Goal: Task Accomplishment & Management: Manage account settings

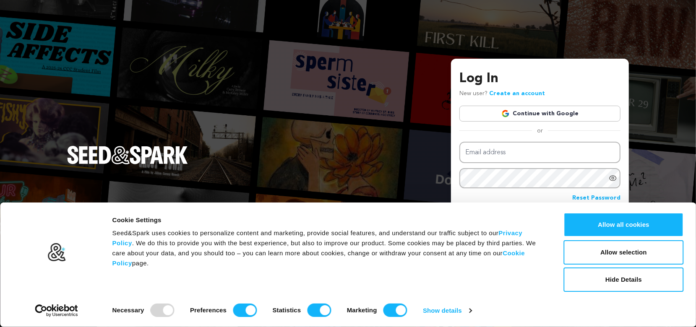
click at [526, 112] on link "Continue with Google" at bounding box center [539, 114] width 161 height 16
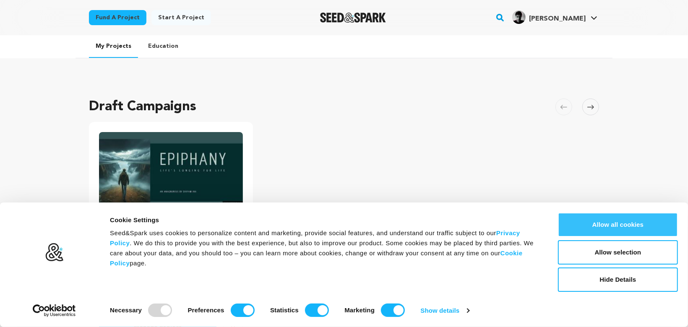
click at [624, 224] on button "Allow all cookies" at bounding box center [618, 225] width 120 height 24
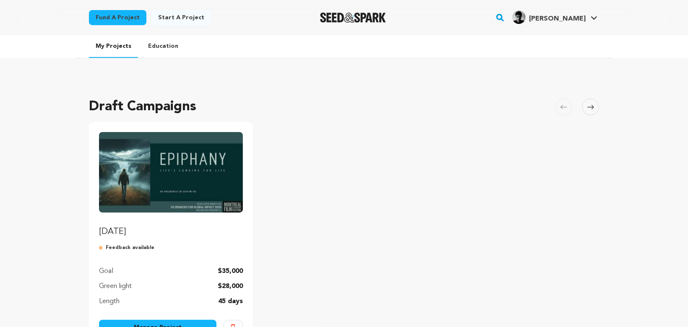
drag, startPoint x: 672, startPoint y: 0, endPoint x: 409, endPoint y: 171, distance: 313.5
click at [409, 171] on ul "EPIPHANY Feedback available Goal $35,000 Green light $28,000 Length 45 days Man…" at bounding box center [344, 235] width 510 height 226
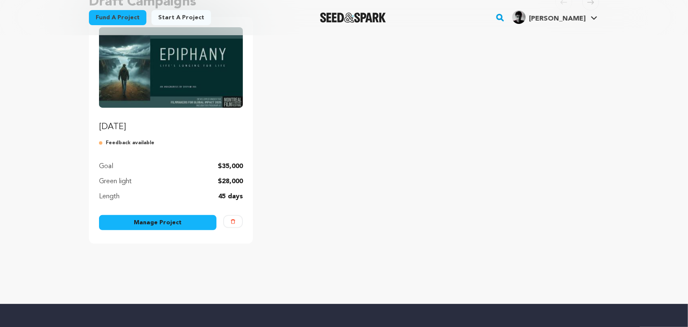
click at [142, 218] on link "Manage Project" at bounding box center [157, 222] width 117 height 15
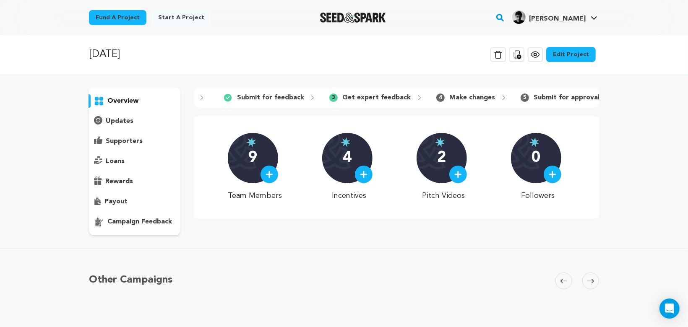
scroll to position [0, 92]
click at [372, 98] on p "Get expert feedback" at bounding box center [377, 98] width 68 height 10
click at [134, 224] on p "campaign feedback" at bounding box center [139, 222] width 65 height 10
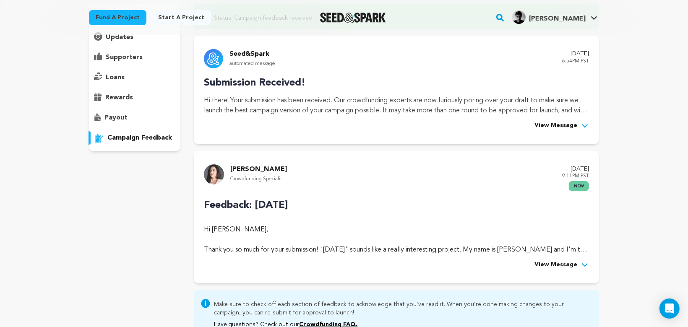
scroll to position [157, 0]
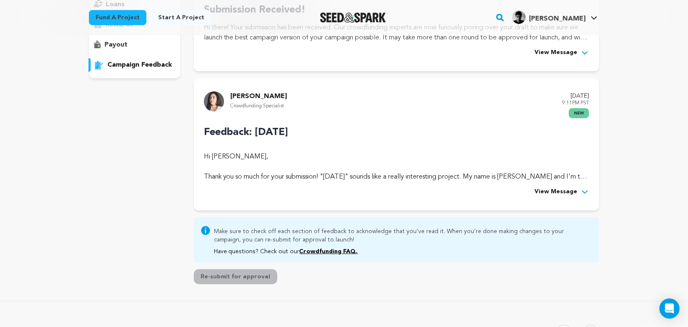
click at [571, 192] on span "View Message" at bounding box center [555, 192] width 43 height 10
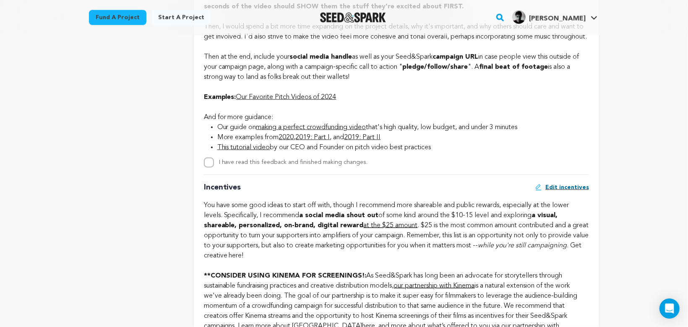
scroll to position [839, 0]
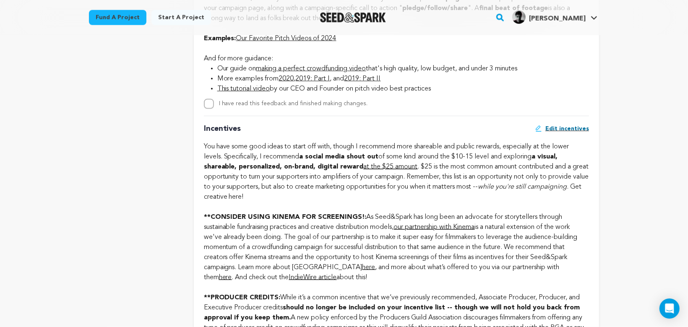
click at [552, 133] on span "Edit incentives" at bounding box center [567, 129] width 44 height 8
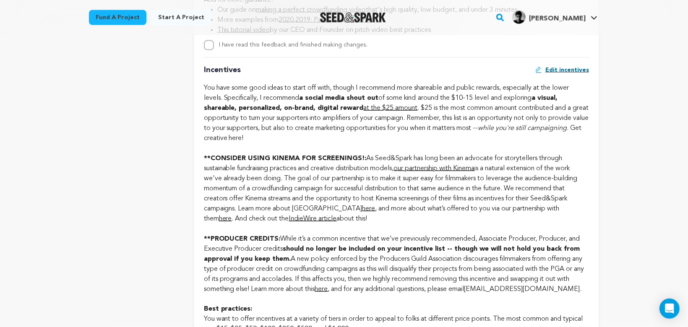
scroll to position [943, 0]
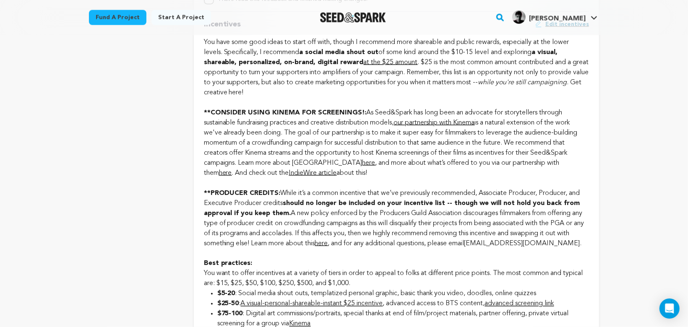
click at [553, 29] on span "Edit incentives" at bounding box center [567, 24] width 44 height 8
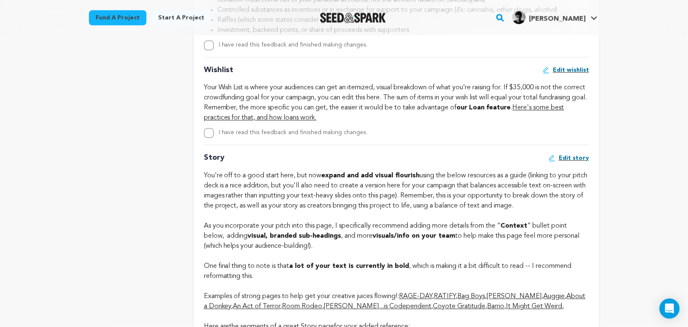
scroll to position [1520, 0]
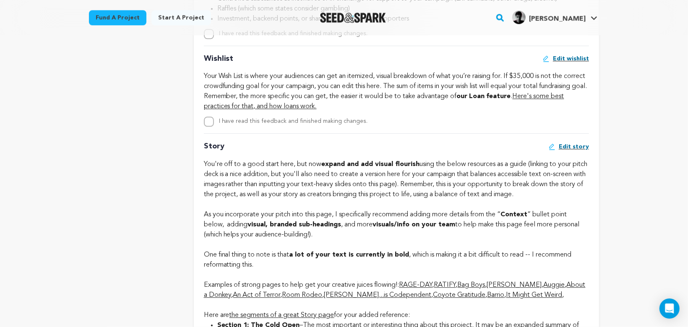
click at [566, 63] on span "Edit wishlist" at bounding box center [571, 59] width 36 height 8
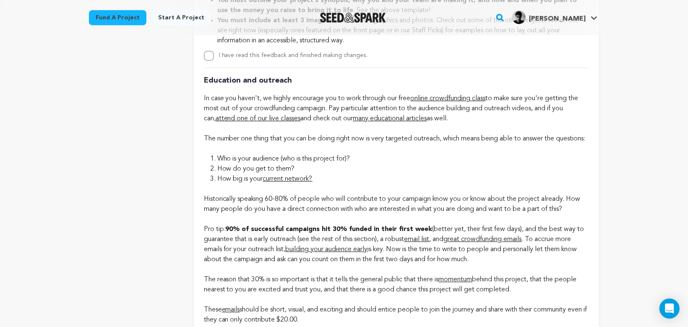
scroll to position [2046, 0]
click at [313, 58] on label "I have read this feedback and finished making changes." at bounding box center [293, 55] width 149 height 6
click at [214, 60] on input "I have read this feedback and finished making changes." at bounding box center [209, 55] width 10 height 10
checkbox input "true"
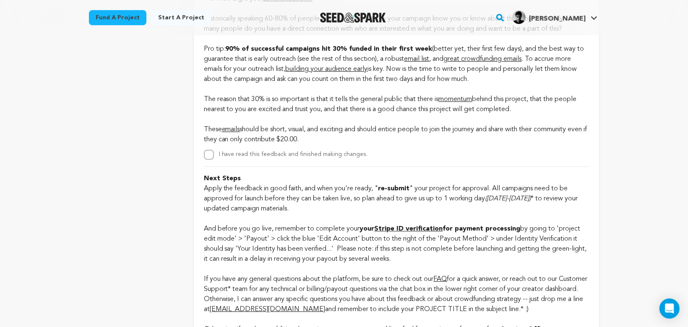
scroll to position [2227, 0]
click at [336, 157] on label "I have read this feedback and finished making changes." at bounding box center [293, 154] width 149 height 6
click at [214, 159] on input "I have read this feedback and finished making changes." at bounding box center [209, 154] width 10 height 10
checkbox input "true"
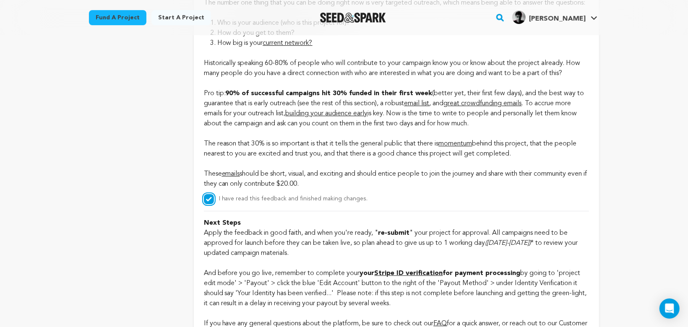
scroll to position [2182, 0]
click at [487, 107] on span "great crowdfunding emails" at bounding box center [483, 103] width 78 height 7
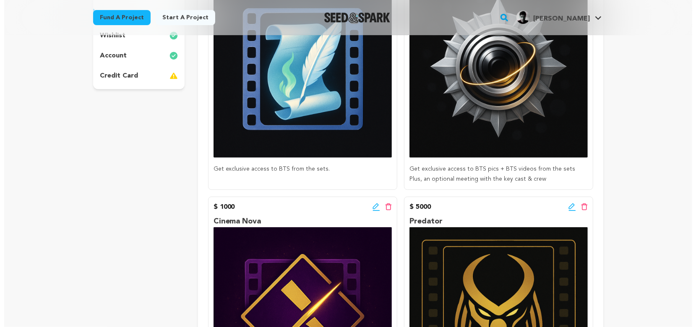
scroll to position [262, 0]
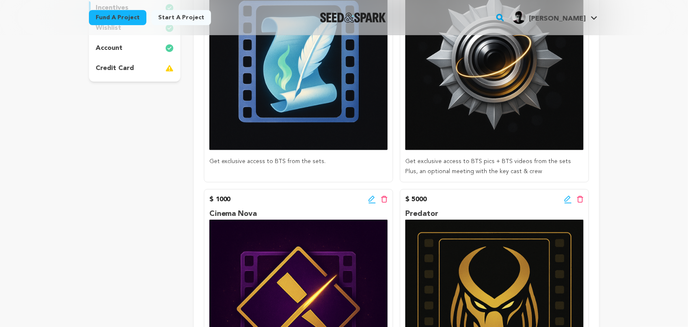
click at [567, 198] on icon at bounding box center [568, 199] width 8 height 8
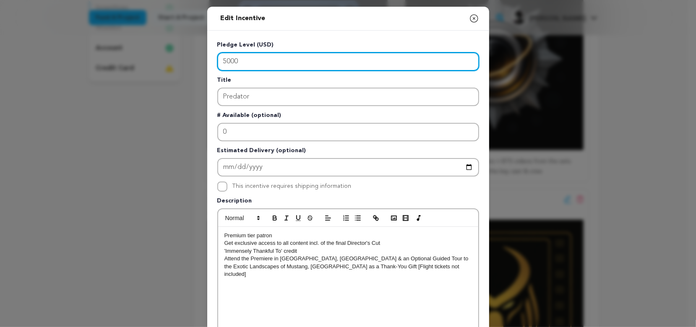
click at [221, 60] on input "5000" at bounding box center [348, 61] width 262 height 18
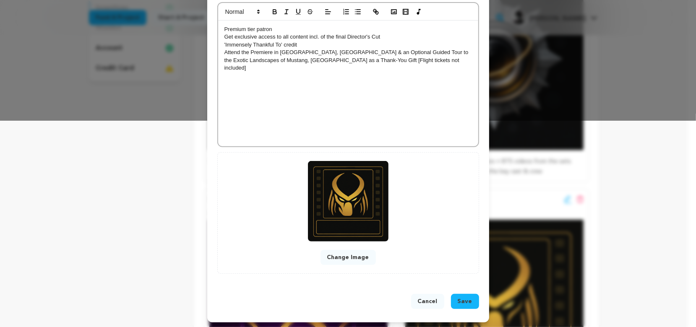
scroll to position [206, 0]
type input "1000"
click at [458, 303] on span "Save" at bounding box center [464, 301] width 15 height 8
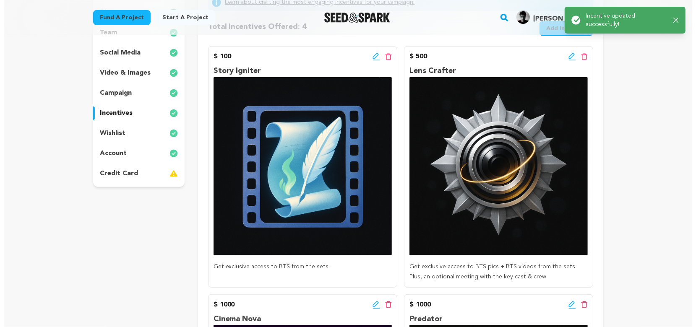
scroll to position [262, 0]
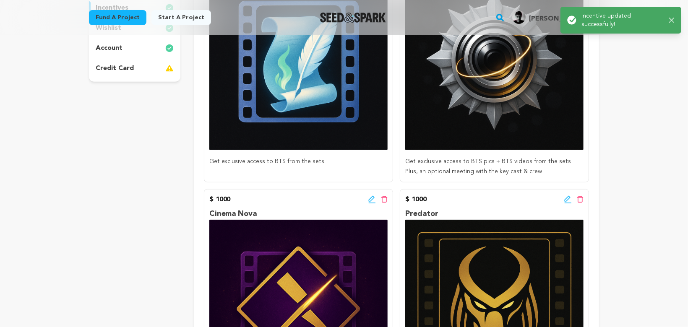
click at [371, 199] on icon at bounding box center [372, 199] width 8 height 8
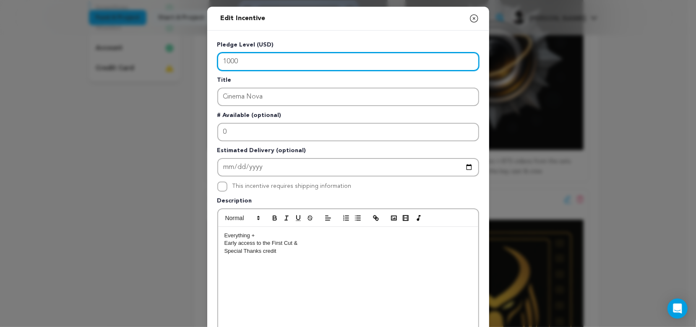
click at [234, 60] on input "1000" at bounding box center [348, 61] width 262 height 18
type input "1"
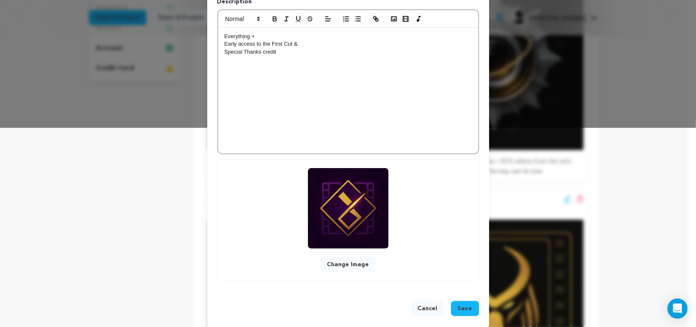
scroll to position [206, 0]
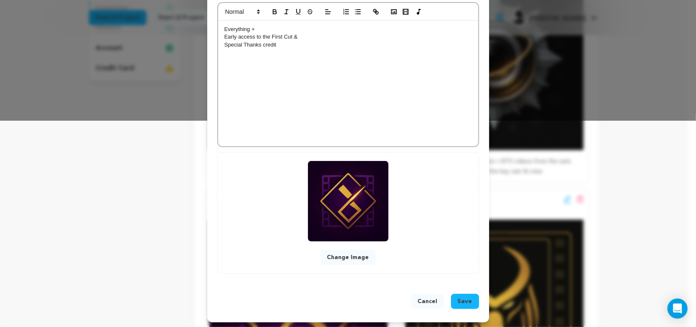
type input "500"
click at [457, 302] on span "Save" at bounding box center [464, 301] width 15 height 8
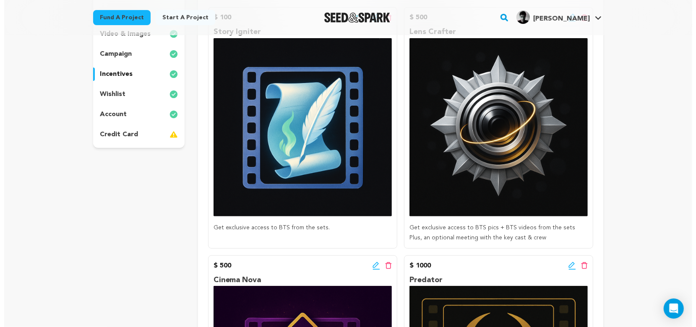
scroll to position [209, 0]
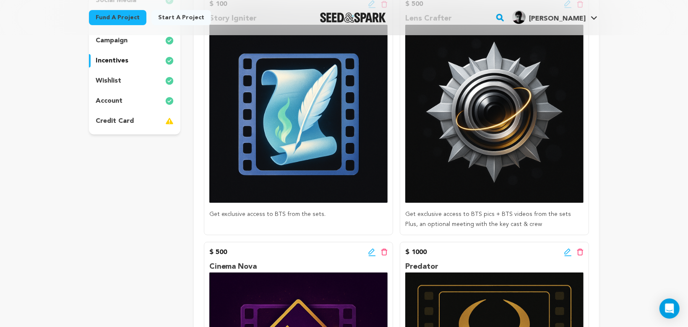
click at [565, 251] on icon at bounding box center [567, 251] width 6 height 6
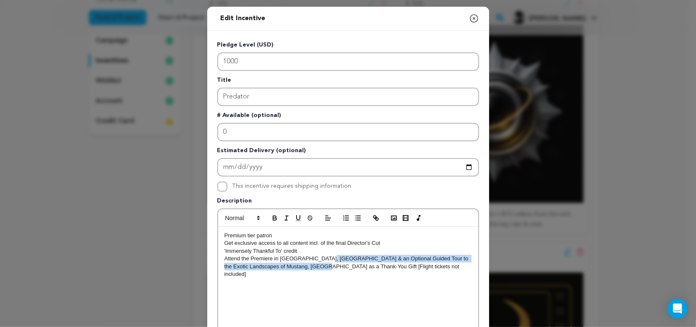
drag, startPoint x: 322, startPoint y: 256, endPoint x: 309, endPoint y: 268, distance: 17.8
click at [309, 268] on p "Attend the Premiere in Kathmandu, Nepal & an Optional Guided Tour to the Exotic…" at bounding box center [347, 266] width 247 height 23
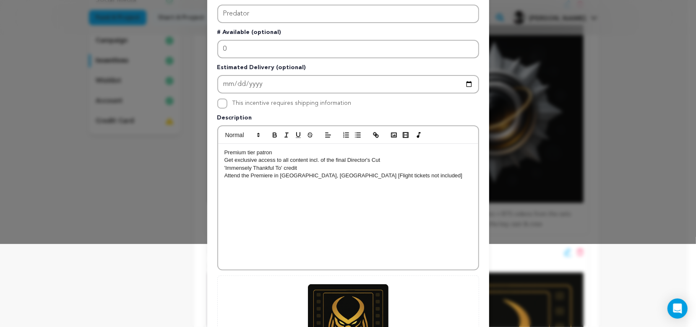
scroll to position [206, 0]
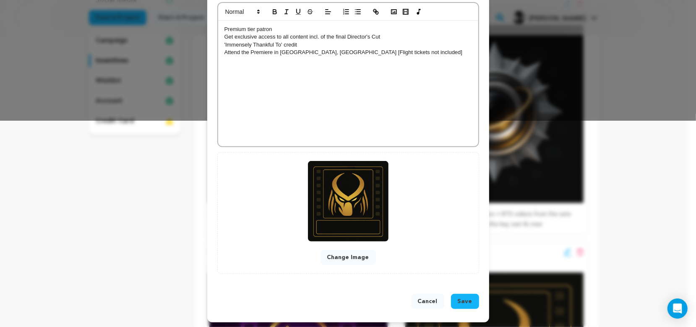
click at [459, 304] on button "Save" at bounding box center [465, 301] width 28 height 15
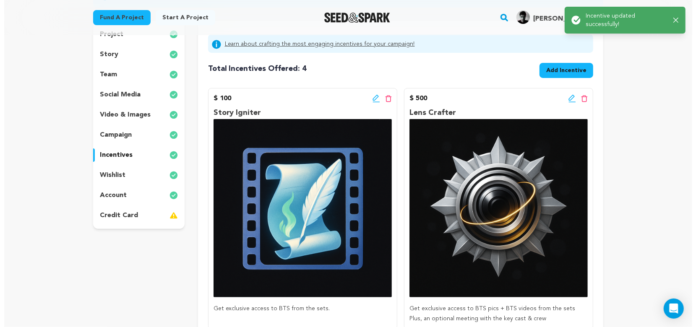
scroll to position [52, 0]
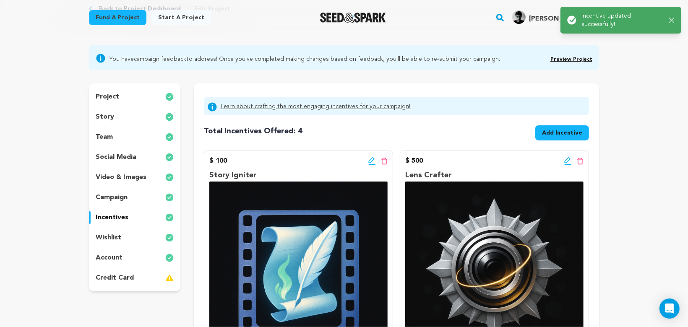
click at [569, 158] on icon at bounding box center [568, 161] width 8 height 8
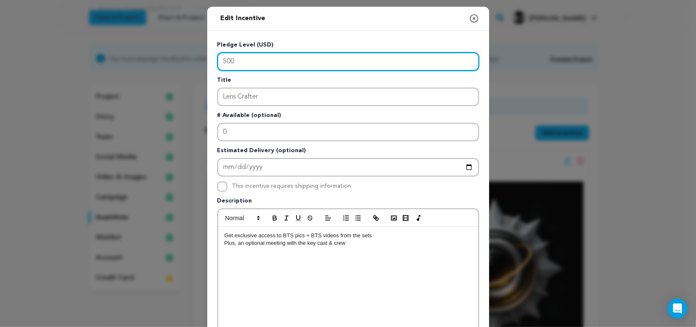
click at [222, 60] on input "500" at bounding box center [348, 61] width 262 height 18
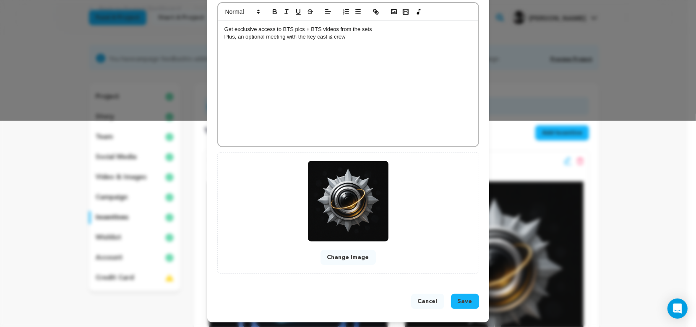
type input "100"
click at [458, 299] on span "Save" at bounding box center [464, 301] width 15 height 8
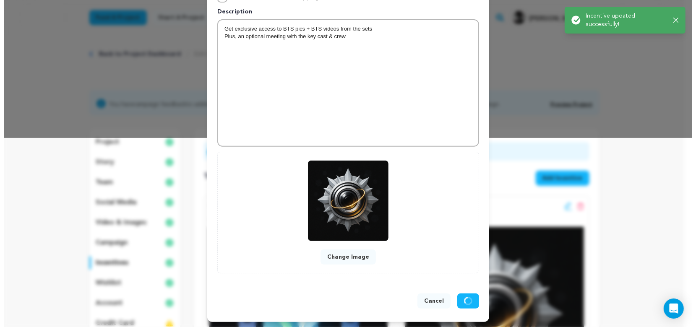
scroll to position [0, 0]
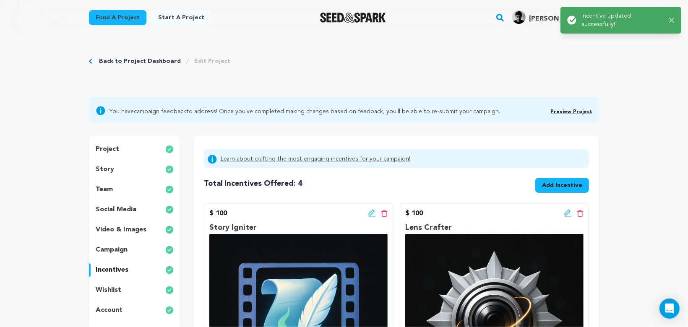
click at [370, 213] on icon at bounding box center [372, 213] width 8 height 8
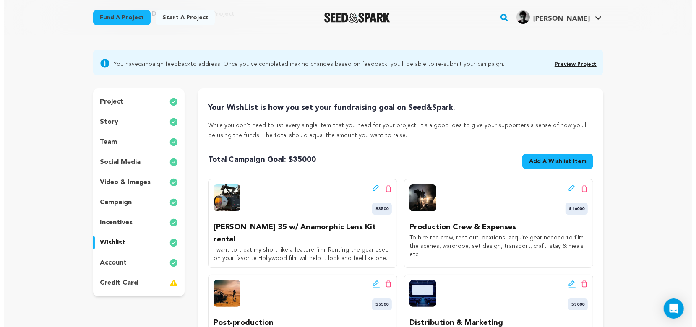
scroll to position [105, 0]
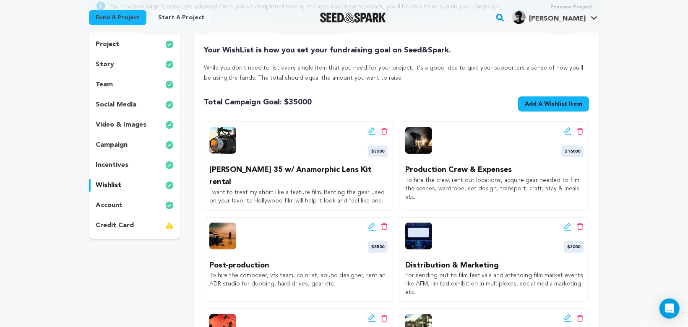
click at [566, 130] on icon at bounding box center [568, 131] width 8 height 8
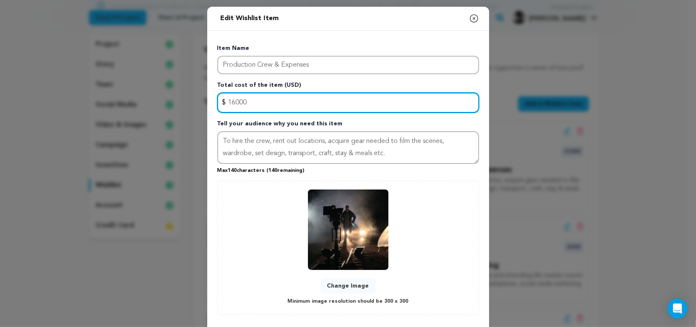
drag, startPoint x: 248, startPoint y: 101, endPoint x: 219, endPoint y: 100, distance: 29.4
click at [219, 100] on div "$ Amount 16000" at bounding box center [348, 103] width 262 height 20
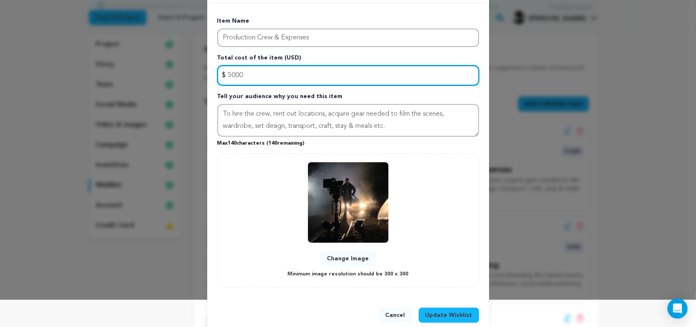
scroll to position [42, 0]
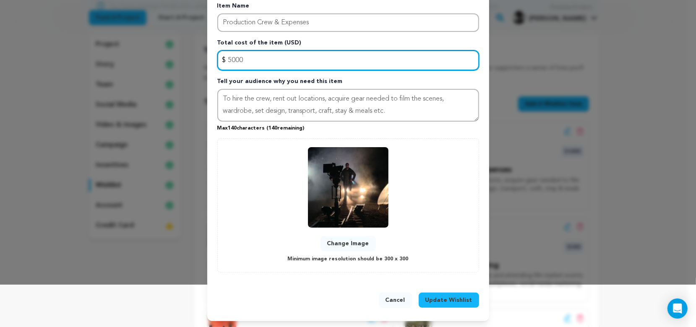
type input "5000"
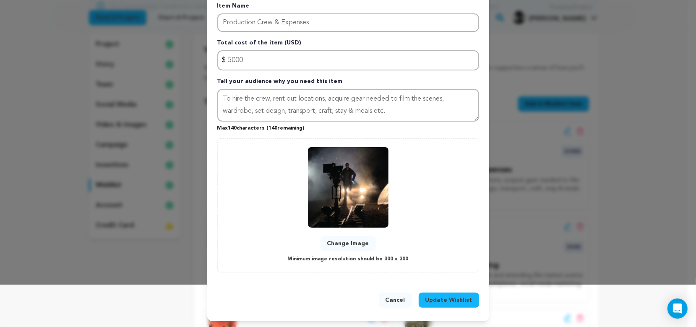
click at [433, 297] on span "Update Wishlist" at bounding box center [448, 300] width 47 height 8
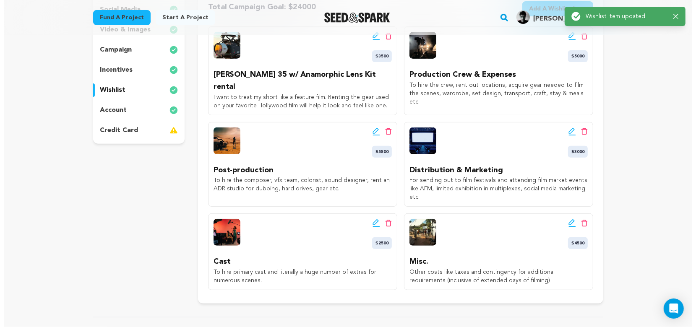
scroll to position [209, 0]
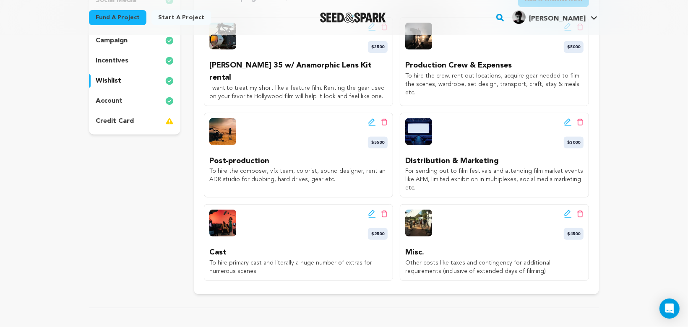
click at [373, 118] on icon at bounding box center [372, 122] width 8 height 8
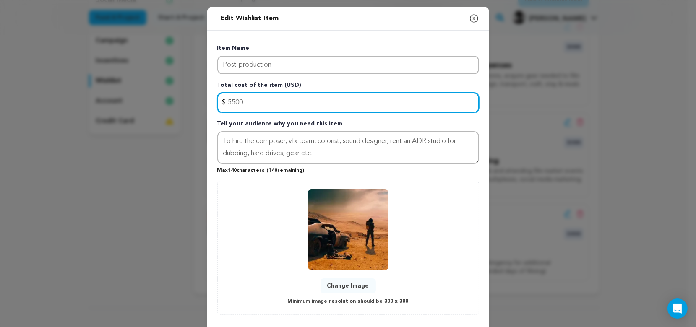
click at [227, 101] on input "5500" at bounding box center [348, 103] width 262 height 20
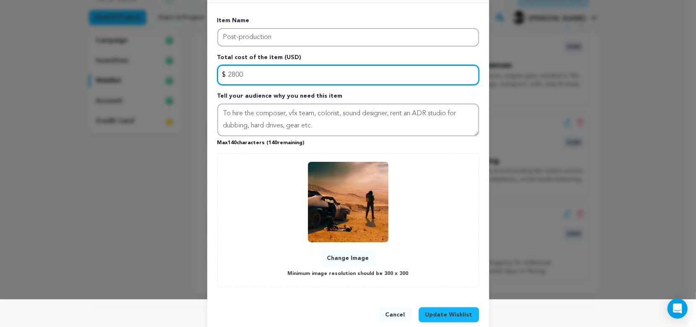
scroll to position [42, 0]
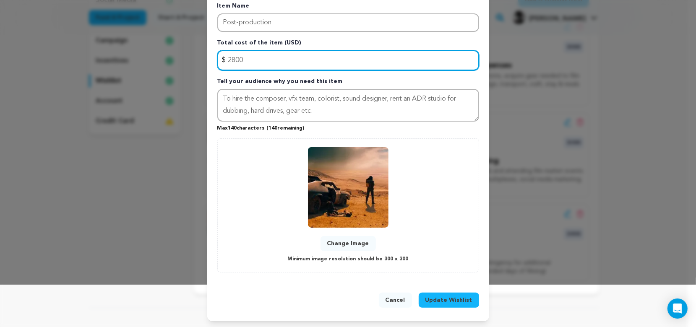
type input "2800"
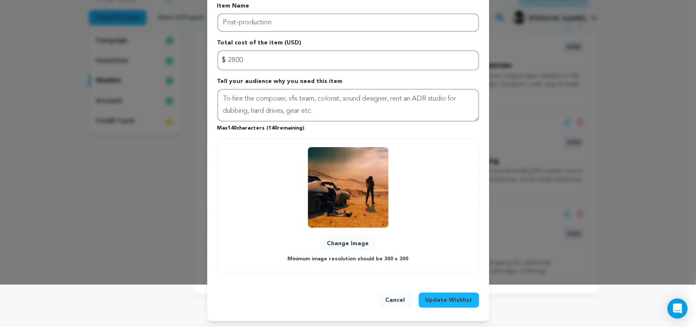
click at [437, 298] on span "Update Wishlist" at bounding box center [448, 300] width 47 height 8
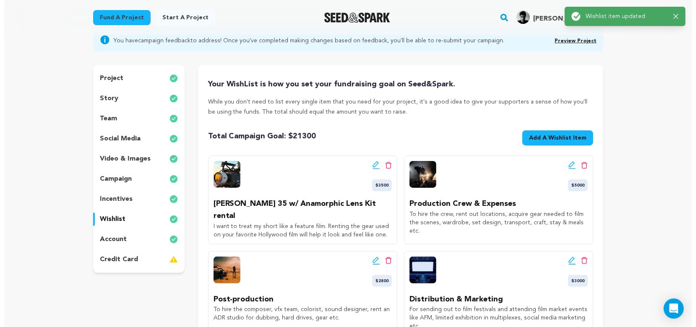
scroll to position [157, 0]
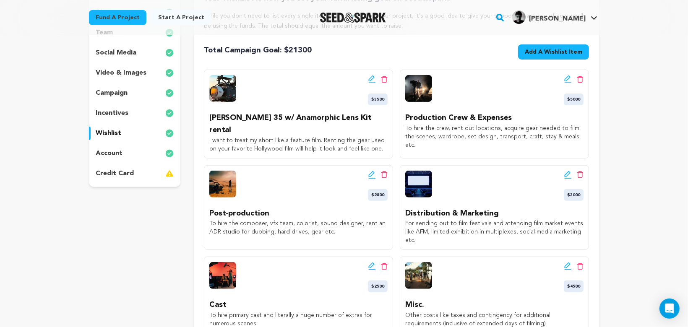
click at [566, 171] on icon at bounding box center [568, 175] width 8 height 8
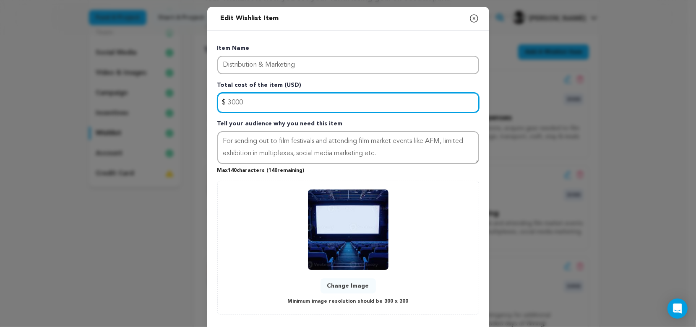
click at [241, 101] on input "3000" at bounding box center [348, 103] width 262 height 20
type input "3"
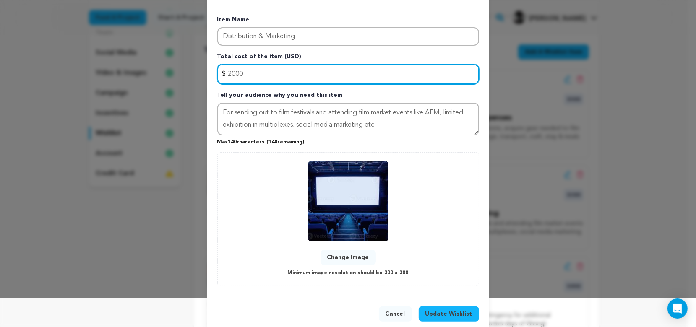
scroll to position [42, 0]
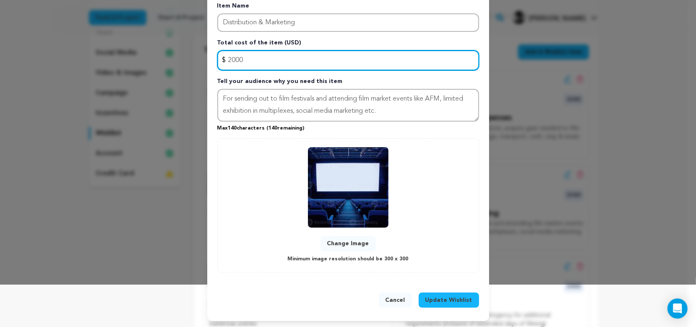
type input "2000"
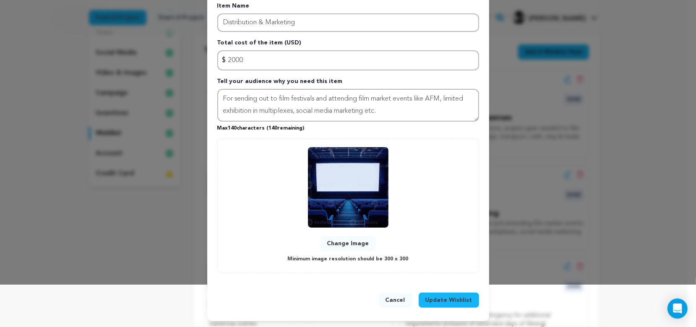
click at [447, 297] on span "Update Wishlist" at bounding box center [448, 300] width 47 height 8
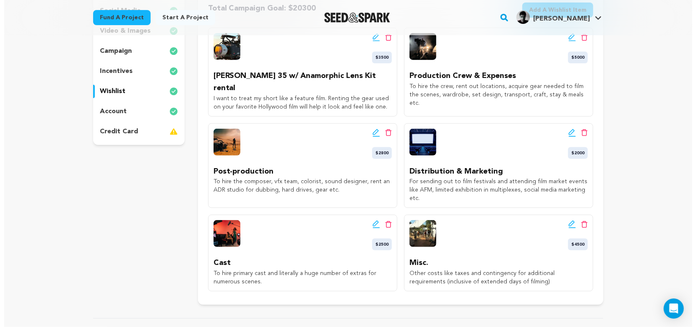
scroll to position [209, 0]
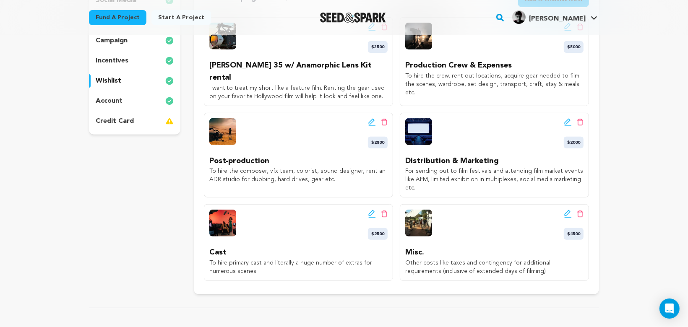
click at [568, 210] on icon at bounding box center [567, 213] width 6 height 6
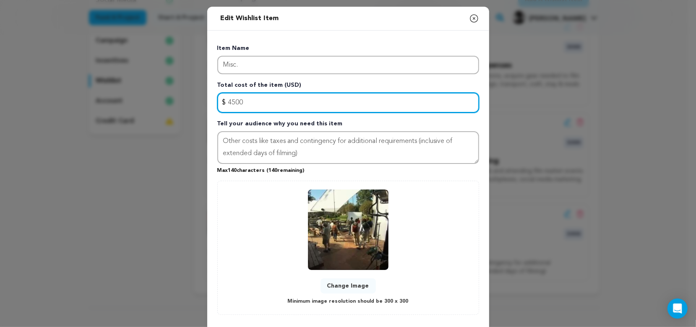
drag, startPoint x: 243, startPoint y: 101, endPoint x: 208, endPoint y: 101, distance: 34.8
click at [208, 101] on div "Item Name Misc. Total cost of the item (USD) $ Amount 4500 Tell your audience w…" at bounding box center [348, 178] width 282 height 294
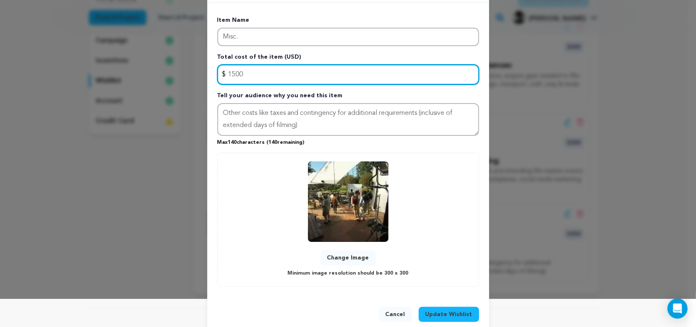
scroll to position [42, 0]
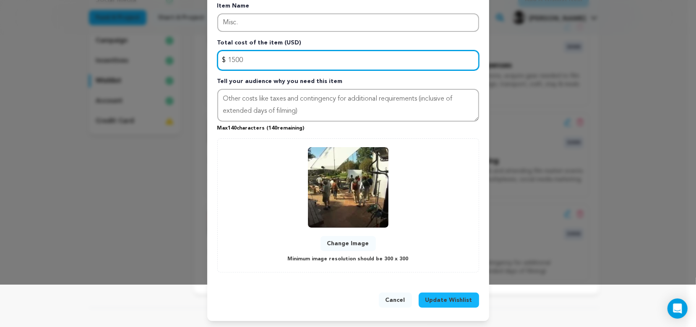
type input "1500"
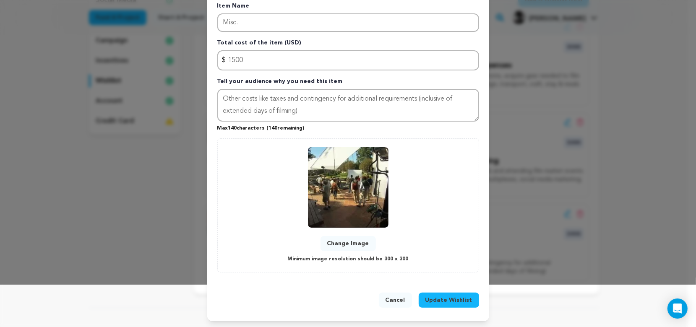
click at [441, 301] on span "Update Wishlist" at bounding box center [448, 300] width 47 height 8
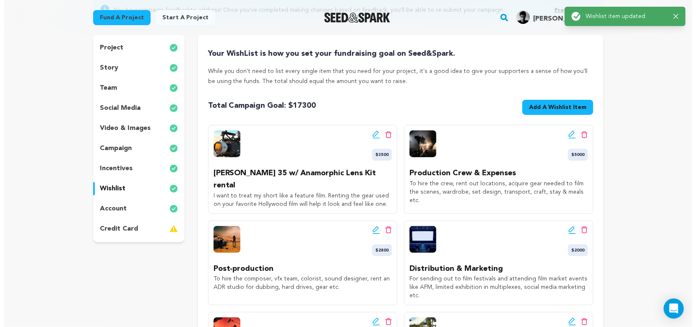
scroll to position [105, 0]
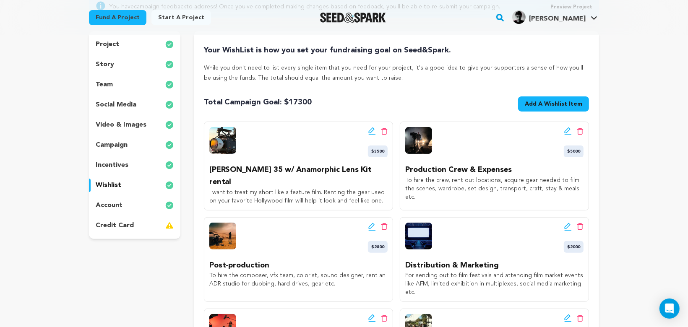
click at [371, 130] on icon at bounding box center [371, 130] width 6 height 6
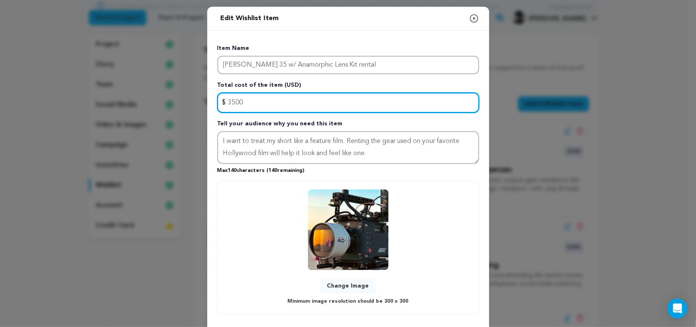
click at [230, 101] on input "3500" at bounding box center [348, 103] width 262 height 20
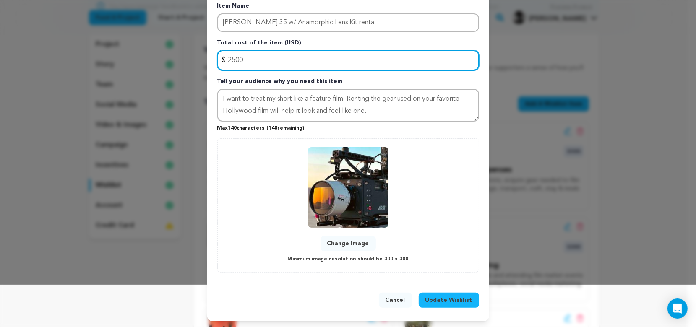
type input "2500"
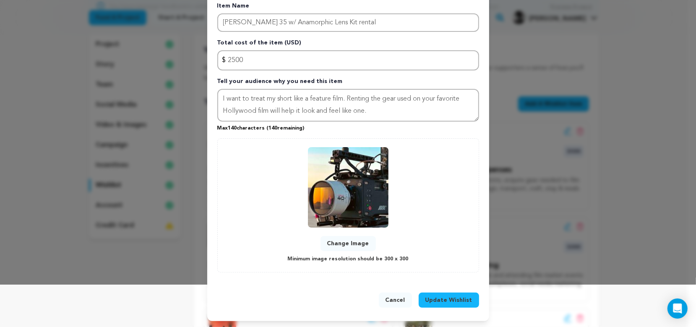
click at [440, 296] on span "Update Wishlist" at bounding box center [448, 300] width 47 height 8
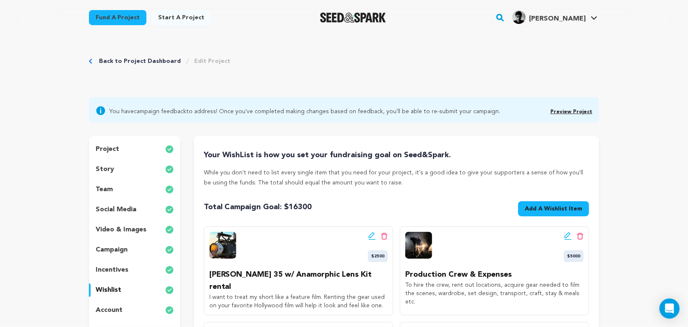
scroll to position [0, 0]
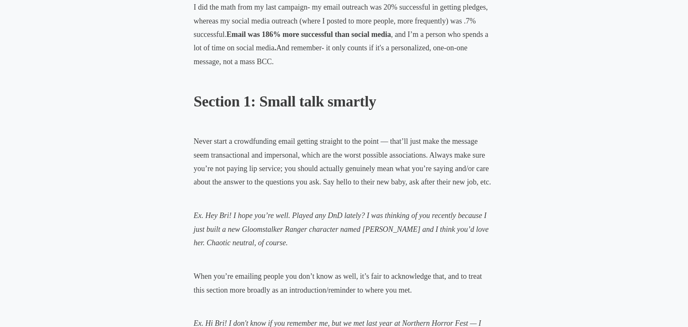
scroll to position [593, 0]
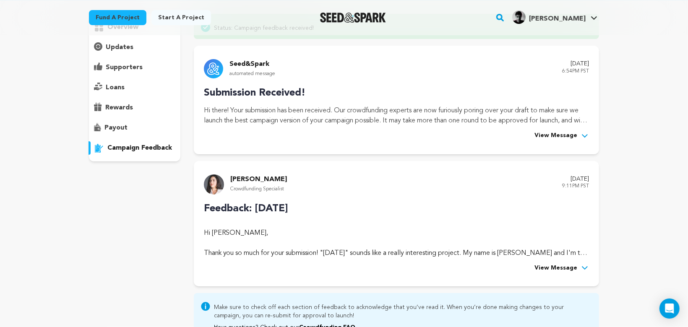
scroll to position [71, 0]
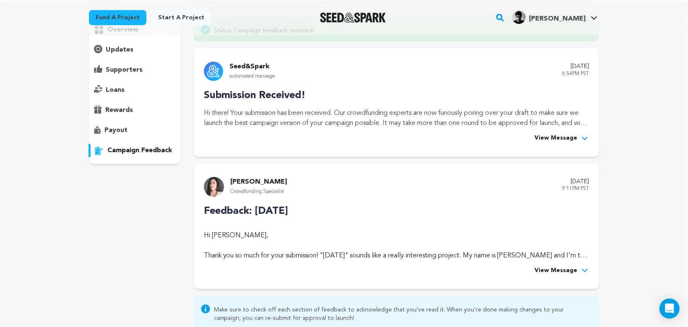
click at [555, 268] on span "View Message" at bounding box center [555, 271] width 43 height 10
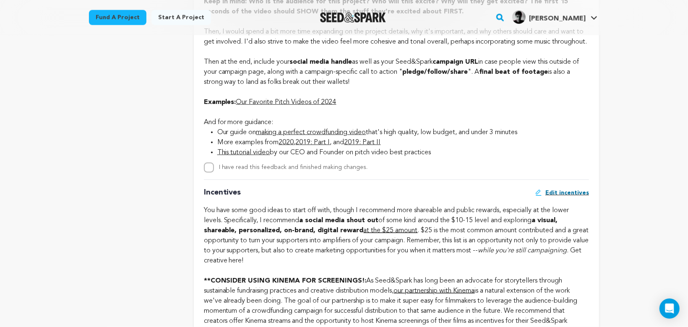
scroll to position [790, 0]
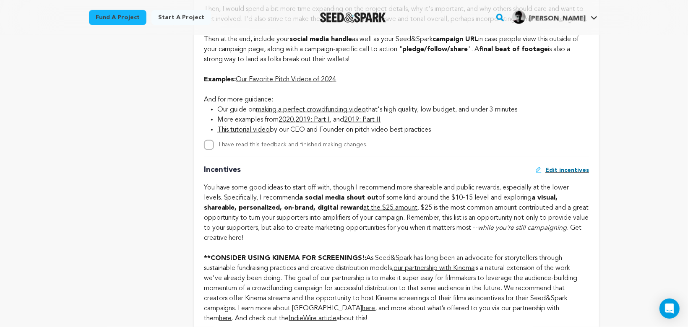
click at [279, 148] on label "I have read this feedback and finished making changes." at bounding box center [293, 145] width 149 height 6
click at [214, 150] on input "I have read this feedback and finished making changes." at bounding box center [209, 145] width 10 height 10
checkbox input "true"
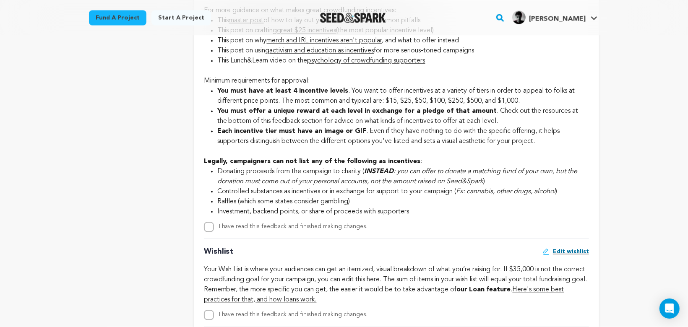
scroll to position [1337, 0]
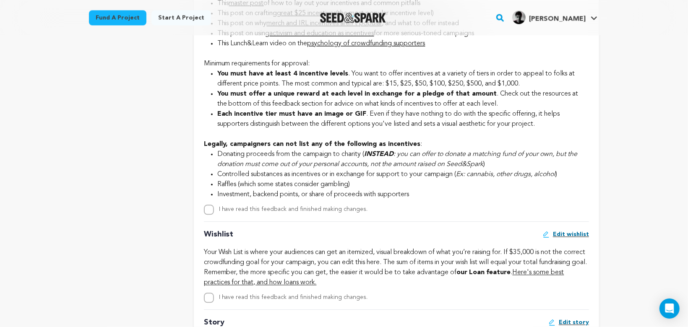
click at [231, 212] on label "I have read this feedback and finished making changes." at bounding box center [293, 209] width 149 height 6
click at [214, 215] on input "I have read this feedback and finished making changes." at bounding box center [209, 210] width 10 height 10
checkbox input "true"
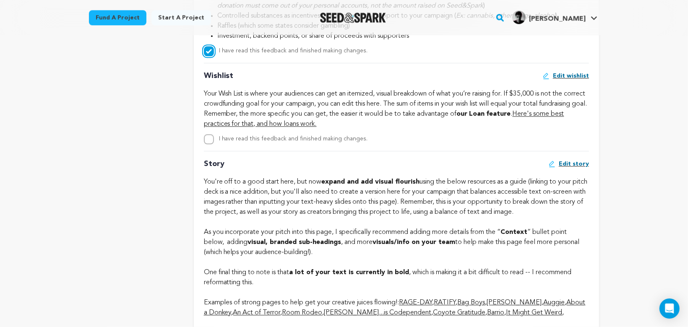
scroll to position [1510, 0]
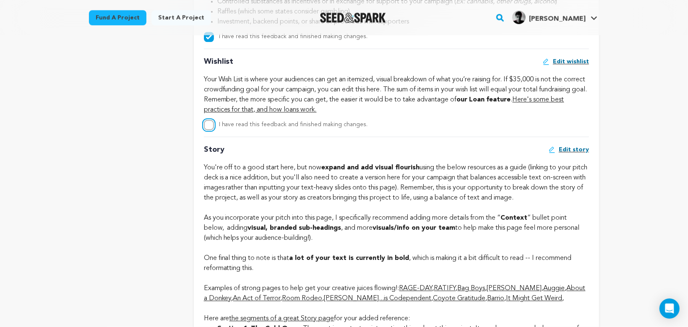
click at [209, 130] on input "I have read this feedback and finished making changes." at bounding box center [209, 125] width 10 height 10
checkbox input "true"
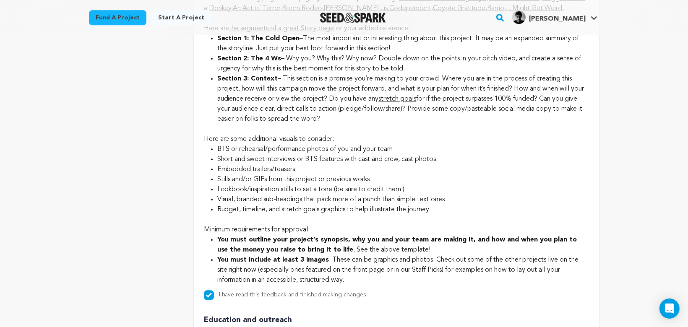
scroll to position [1800, 0]
click at [408, 102] on link "stretch goals" at bounding box center [398, 98] width 38 height 7
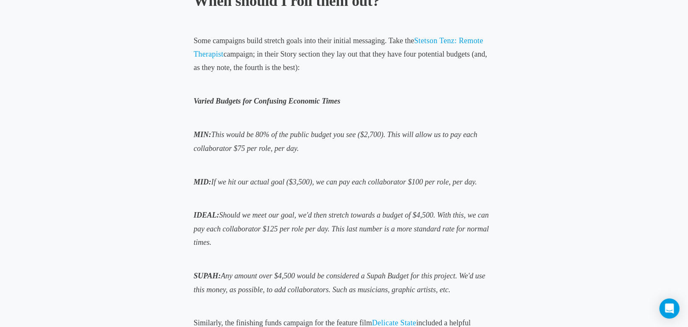
scroll to position [891, 0]
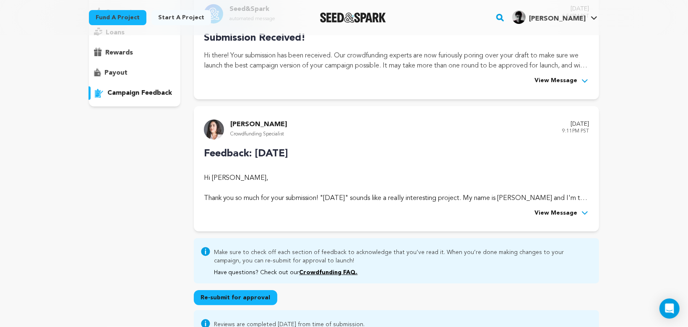
scroll to position [138, 0]
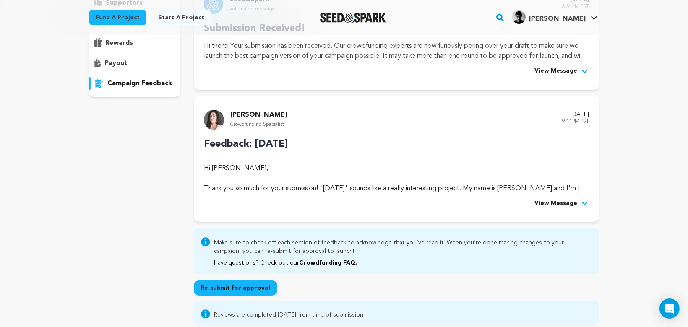
click at [550, 202] on span "View Message" at bounding box center [555, 204] width 43 height 10
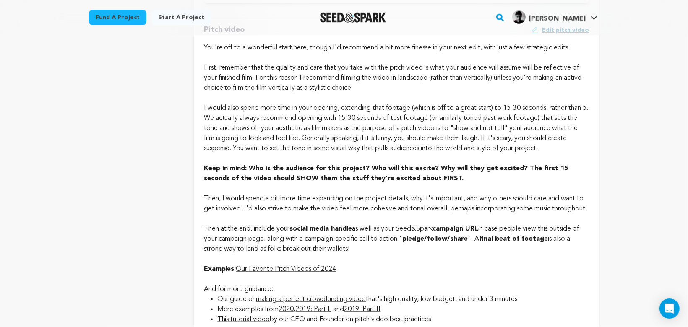
scroll to position [662, 0]
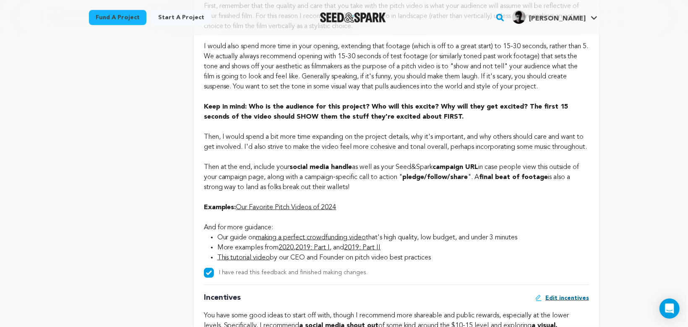
click at [315, 156] on div "Then, I would spend a bit more time expanding on the project details, why it's …" at bounding box center [396, 162] width 385 height 60
click at [259, 185] on div "Then, I would spend a bit more time expanding on the project details, why it's …" at bounding box center [396, 162] width 385 height 60
drag, startPoint x: 379, startPoint y: 180, endPoint x: 496, endPoint y: 182, distance: 117.4
click at [496, 182] on div "Then, I would spend a bit more time expanding on the project details, why it's …" at bounding box center [396, 162] width 385 height 60
click at [525, 181] on div "Then, I would spend a bit more time expanding on the project details, why it's …" at bounding box center [396, 162] width 385 height 60
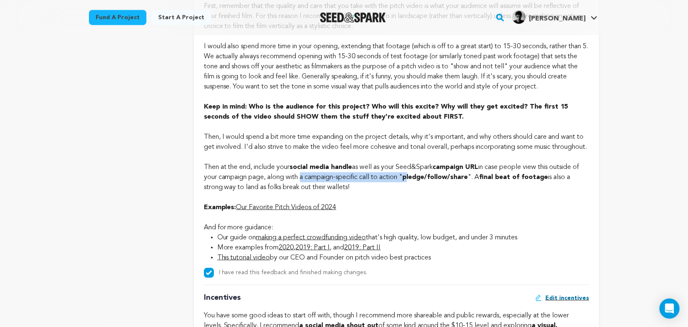
drag, startPoint x: 307, startPoint y: 192, endPoint x: 417, endPoint y: 192, distance: 110.3
click at [417, 192] on div "Then, I would spend a bit more time expanding on the project details, why it's …" at bounding box center [396, 162] width 385 height 60
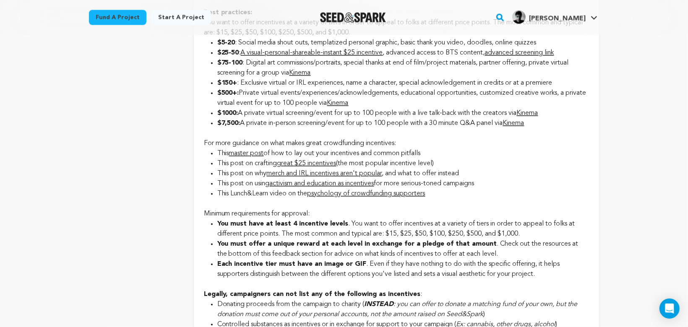
scroll to position [1134, 0]
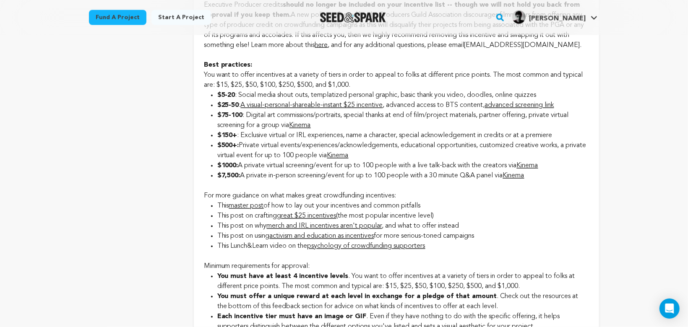
click at [285, 181] on li "$7,500: A private in-person screening/event for up to 100 people with a 30 minu…" at bounding box center [402, 176] width 371 height 10
drag, startPoint x: 285, startPoint y: 193, endPoint x: 386, endPoint y: 193, distance: 100.6
click at [386, 181] on li "$7,500: A private in-person screening/event for up to 100 people with a 30 minu…" at bounding box center [402, 176] width 371 height 10
drag, startPoint x: 252, startPoint y: 186, endPoint x: 340, endPoint y: 184, distance: 88.1
click at [340, 171] on li "$1000: A private virtual screening/event for up to 100 people with a live talk-…" at bounding box center [402, 166] width 371 height 10
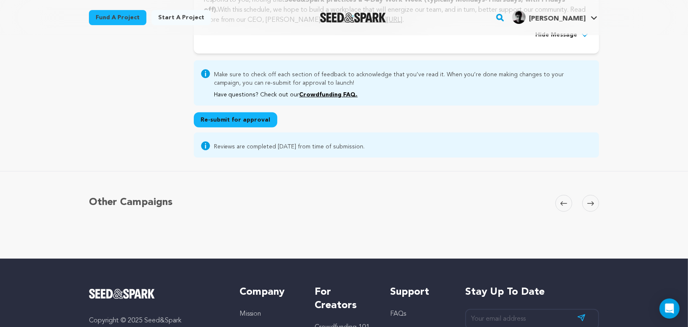
scroll to position [2706, 0]
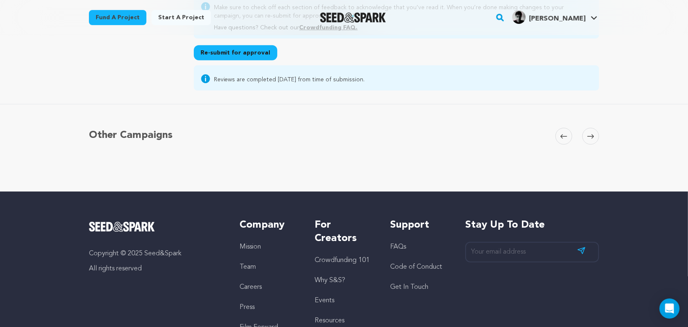
click at [229, 60] on button "Re-submit for approval" at bounding box center [235, 52] width 83 height 15
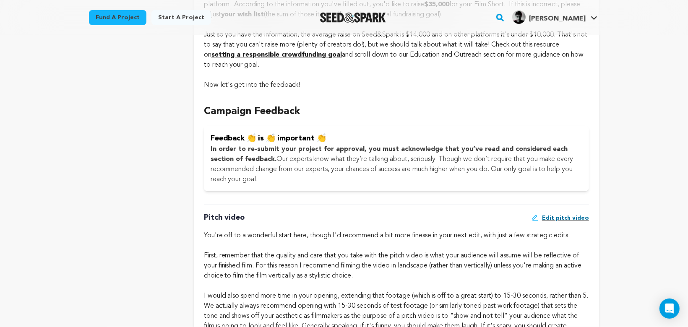
scroll to position [98, 0]
